Goal: Transaction & Acquisition: Book appointment/travel/reservation

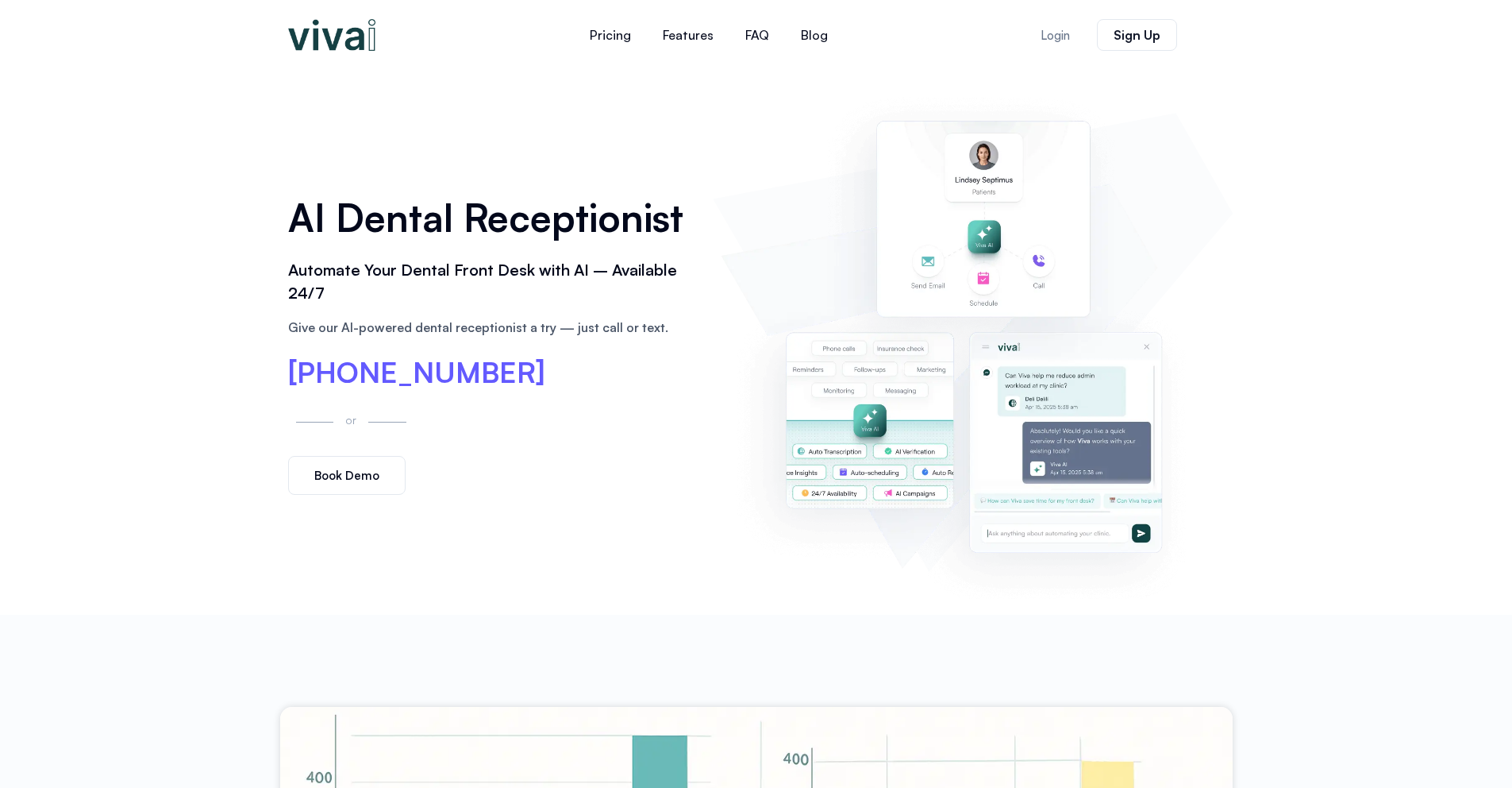
click at [374, 470] on span "Book Demo" at bounding box center [347, 475] width 65 height 12
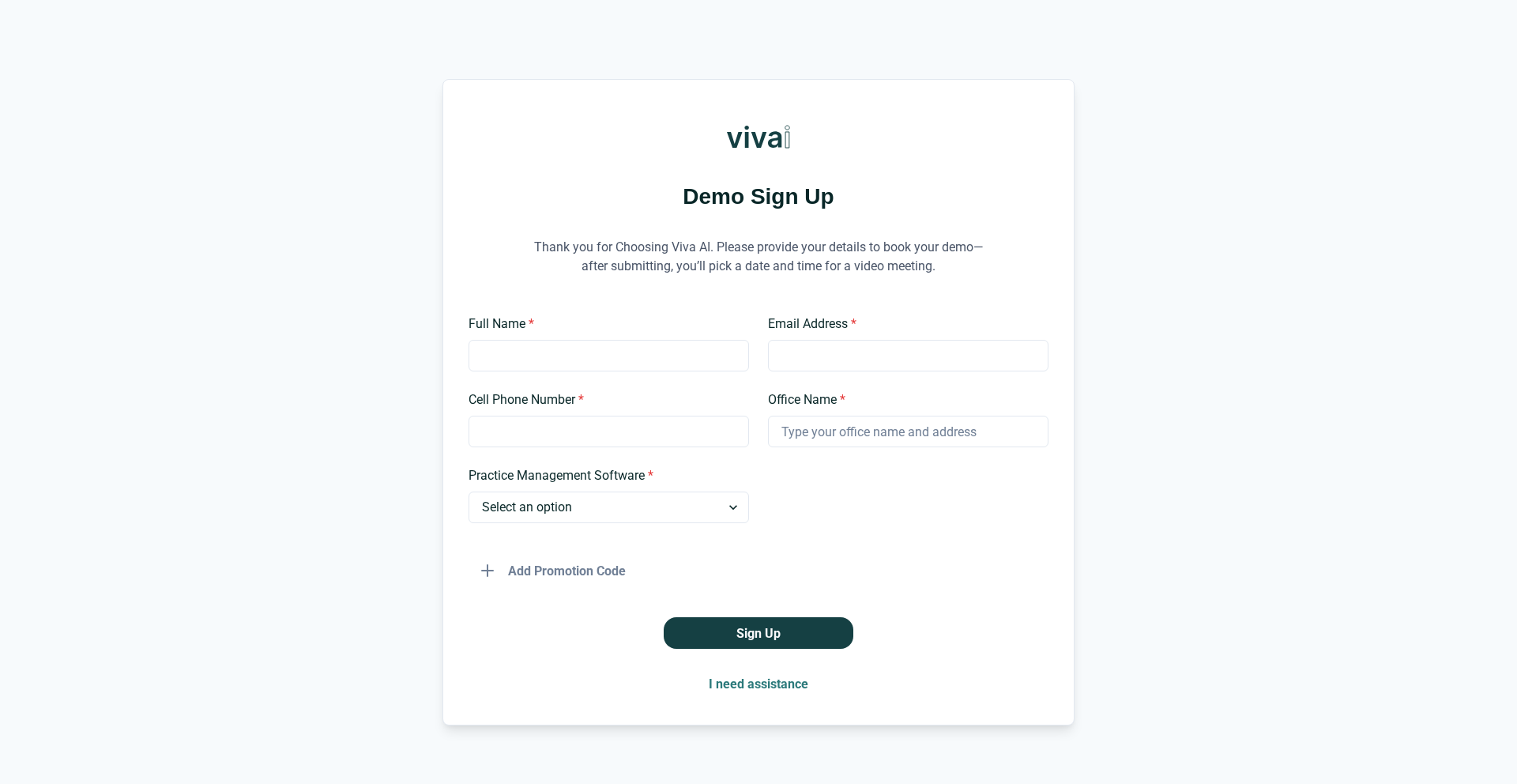
type input "[PERSON_NAME]"
type input "[EMAIL_ADDRESS][DOMAIN_NAME]"
type input "6613940782"
click at [833, 347] on input "[EMAIL_ADDRESS][DOMAIN_NAME]" at bounding box center [908, 356] width 280 height 32
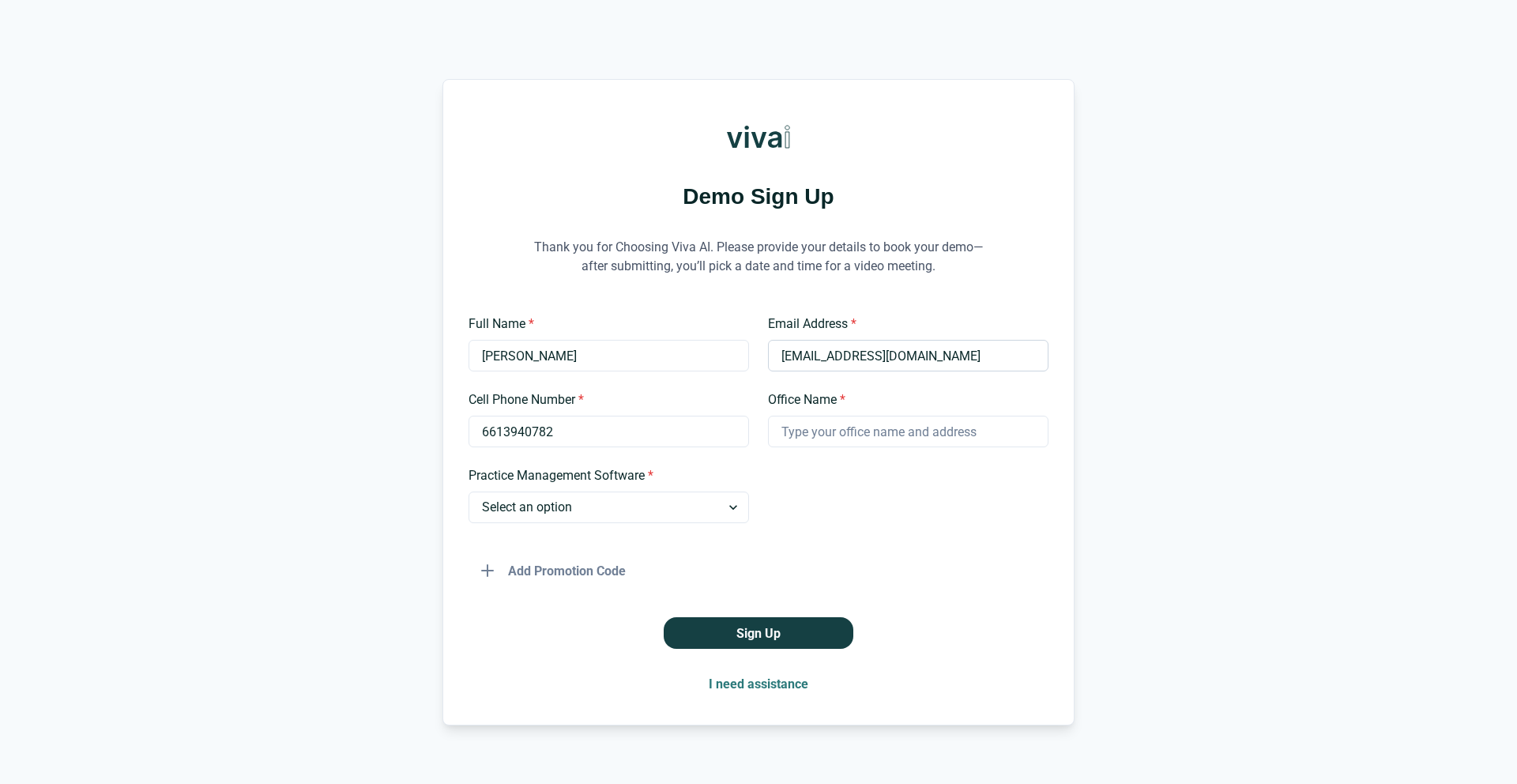
click at [916, 353] on input "[EMAIL_ADDRESS][DOMAIN_NAME]" at bounding box center [908, 356] width 280 height 32
drag, startPoint x: 936, startPoint y: 355, endPoint x: 653, endPoint y: 372, distance: 283.5
click at [653, 372] on div "Full Name * [PERSON_NAME] Email Address * [EMAIL_ADDRESS][DOMAIN_NAME] Cell Pho…" at bounding box center [758, 450] width 580 height 272
type input "[PERSON_NAME][EMAIL_ADDRESS][DOMAIN_NAME]"
click at [856, 488] on div at bounding box center [908, 495] width 280 height 57
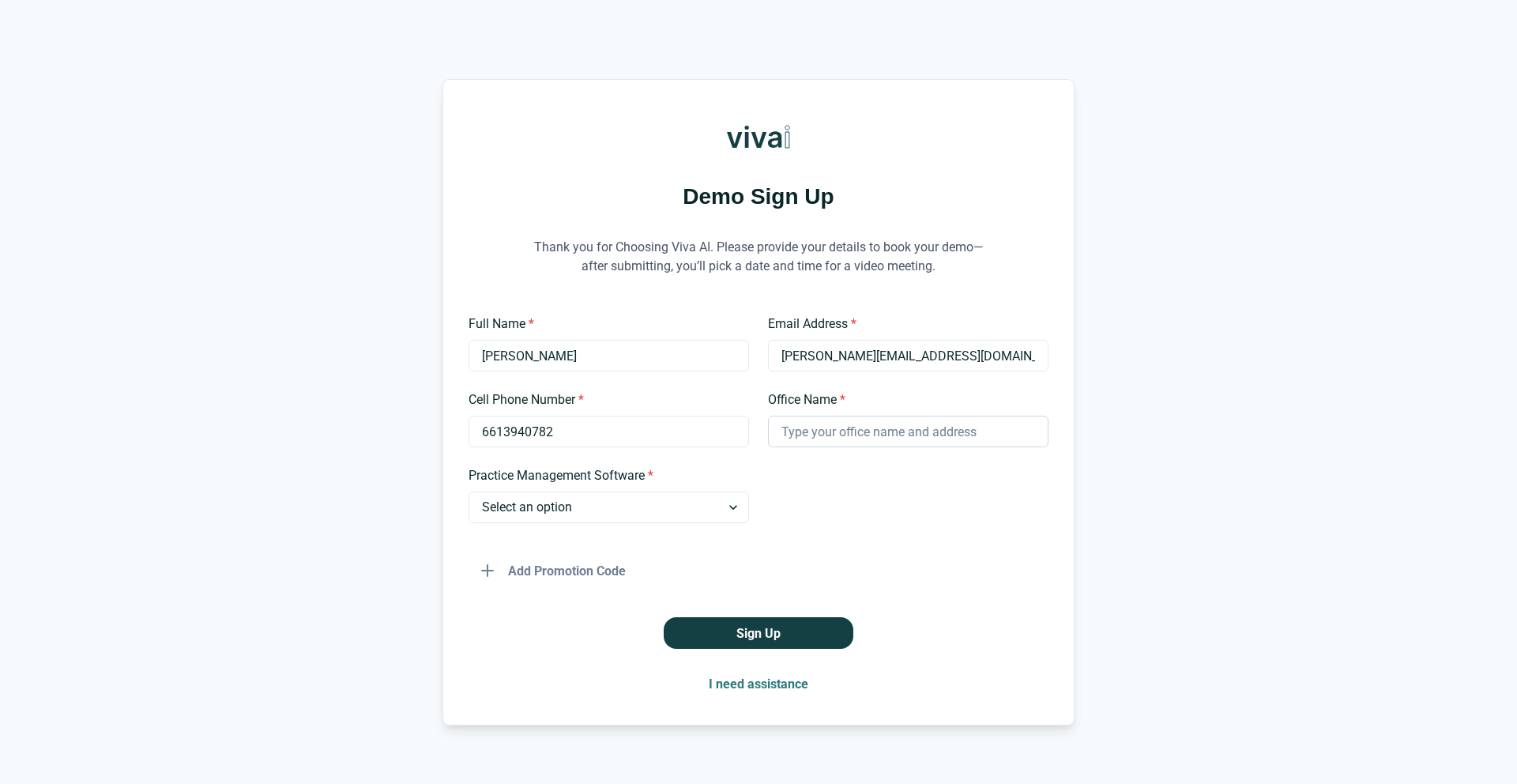
click at [847, 436] on input "Office Name *" at bounding box center [908, 431] width 280 height 32
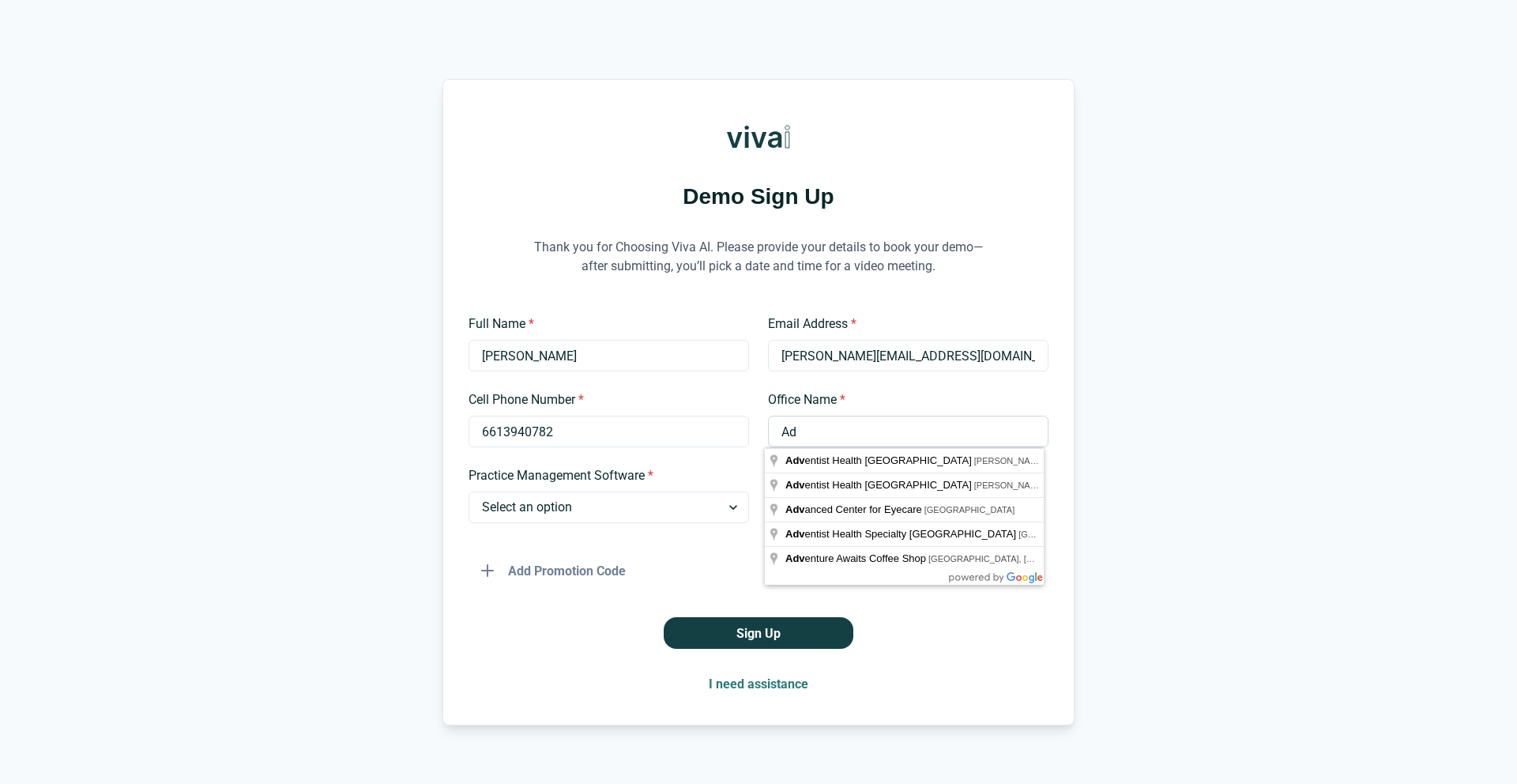
type input "A"
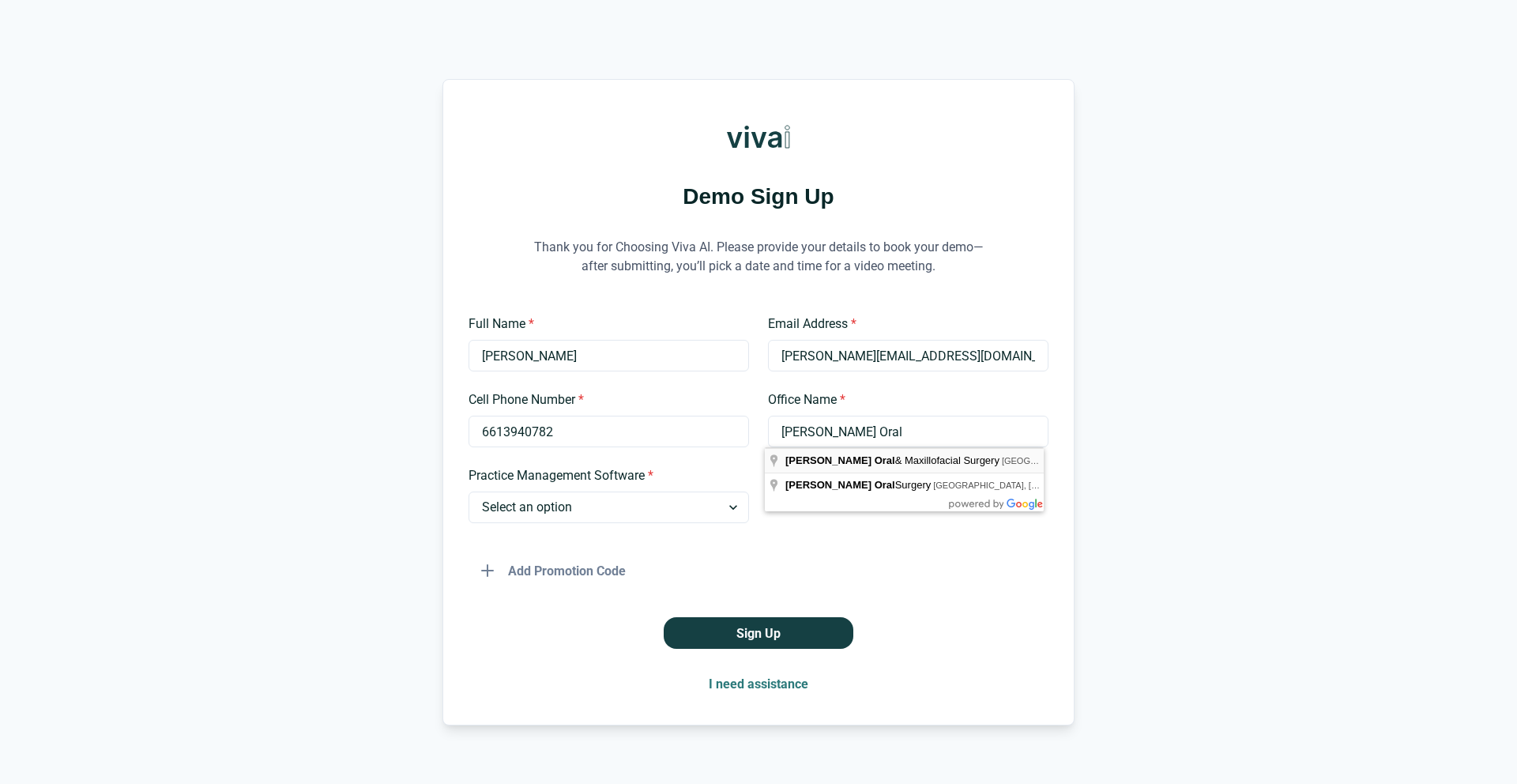
type input "[PERSON_NAME] Oral & Maxillofacial Surgery"
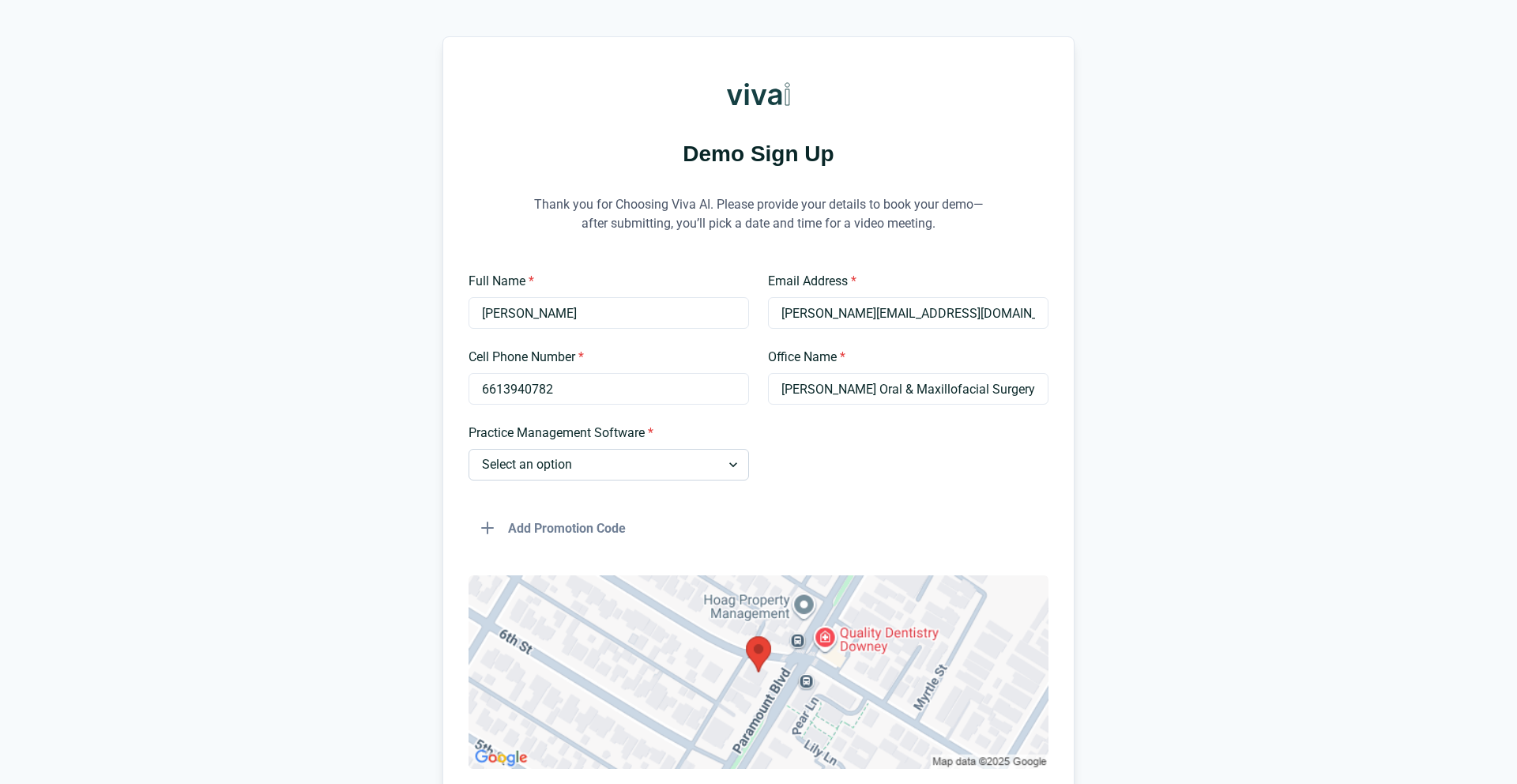
scroll to position [127, 0]
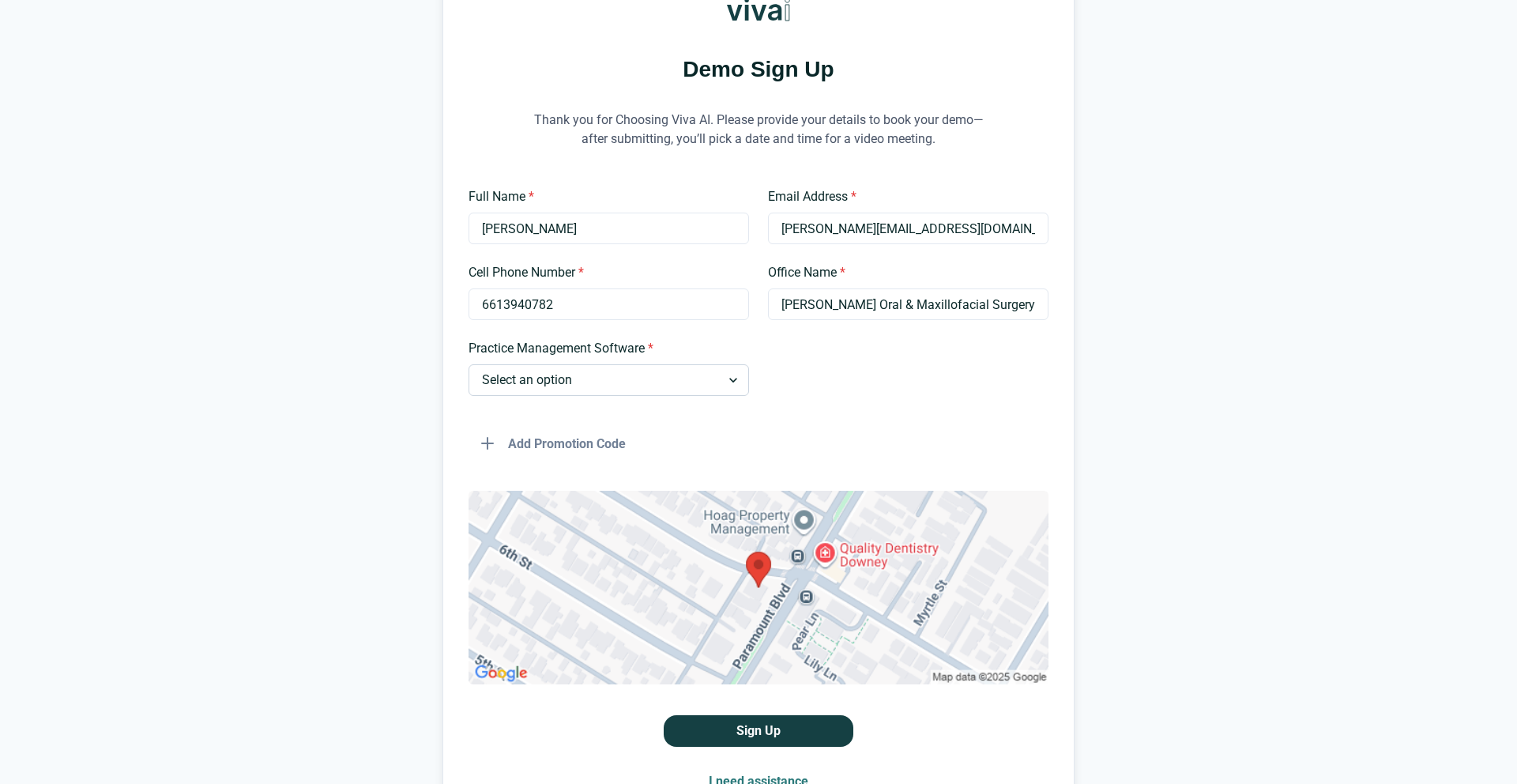
click at [581, 372] on select "Select an option Dentrix Open Dental EagleSoft Denticon Other" at bounding box center [608, 380] width 280 height 32
select select "Open Dental"
click at [468, 364] on select "Select an option Dentrix Open Dental EagleSoft Denticon Other" at bounding box center [608, 380] width 280 height 32
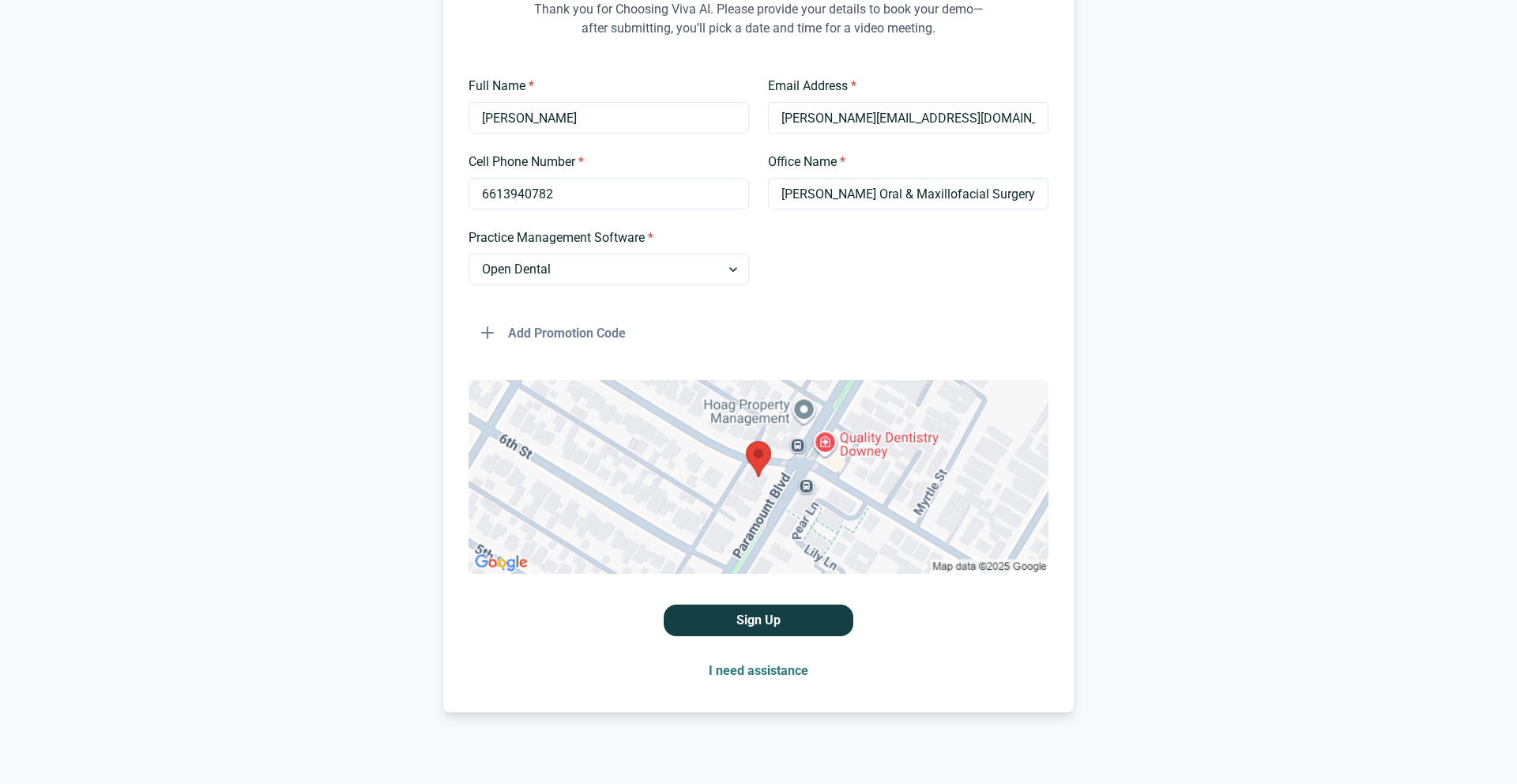
scroll to position [245, 0]
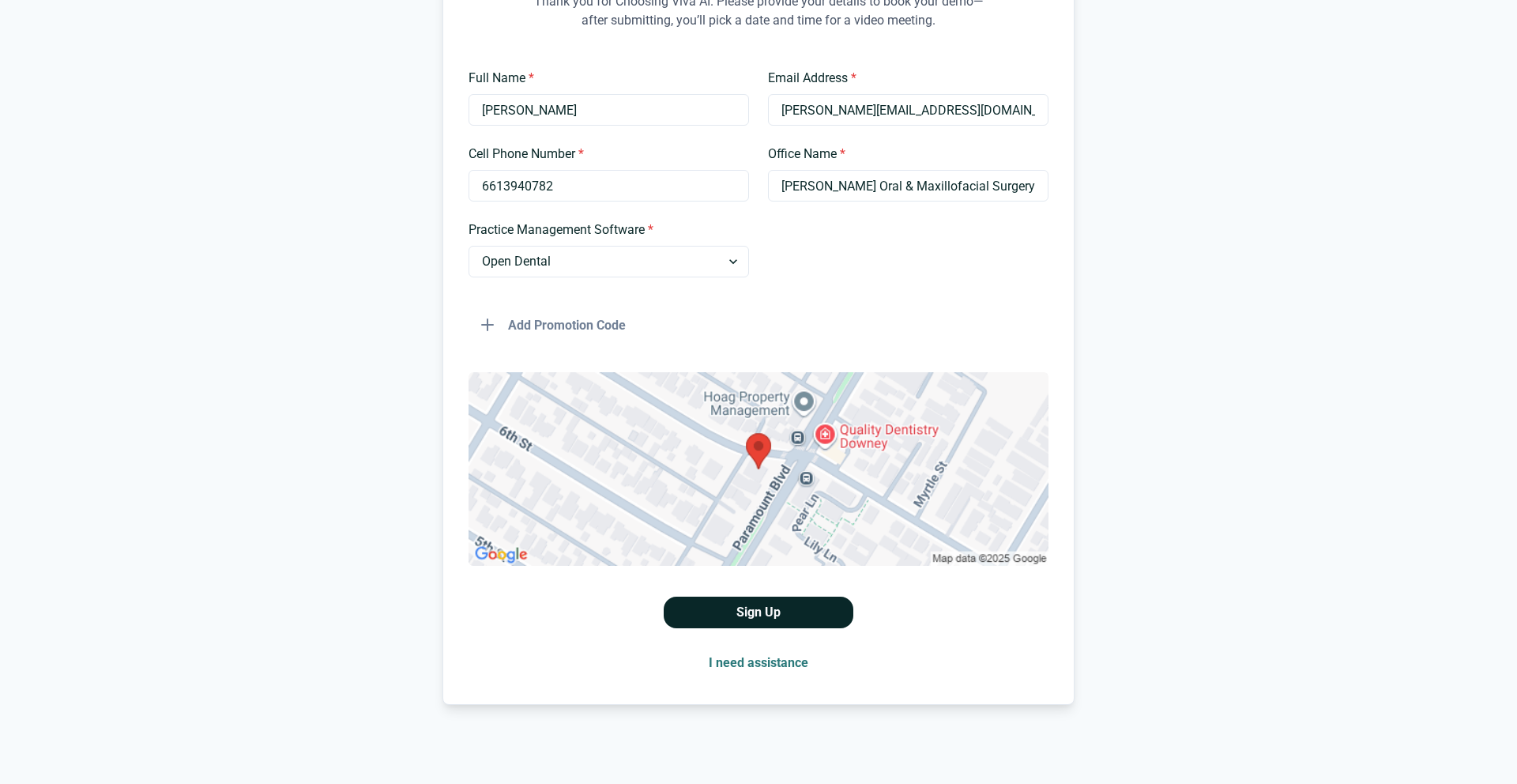
click at [797, 614] on button "Sign Up" at bounding box center [758, 612] width 190 height 32
